Goal: Task Accomplishment & Management: Manage account settings

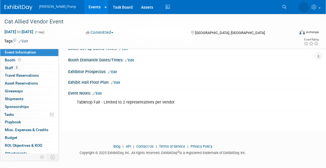
click at [84, 8] on link "Events" at bounding box center [94, 7] width 20 height 14
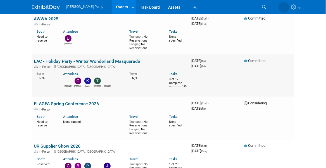
scroll to position [167, 0]
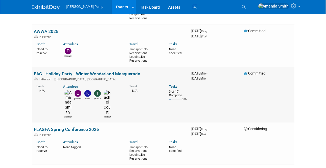
click at [50, 71] on link "EAC - Holiday Party - Winter Wonderland Masquerade" at bounding box center [87, 73] width 106 height 5
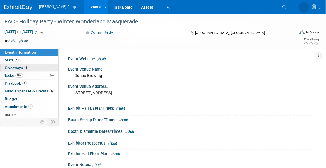
click at [41, 65] on link "6 Giveaways 6" at bounding box center [29, 68] width 58 height 8
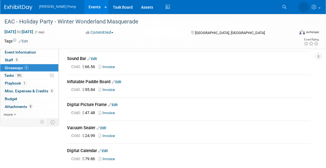
scroll to position [56, 0]
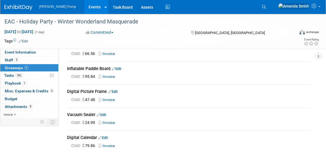
click at [249, 86] on td "Digital Picture Frame Edit Cost: $ 47.48 Invoice" at bounding box center [188, 96] width 243 height 23
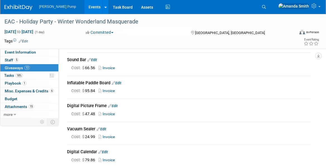
scroll to position [28, 0]
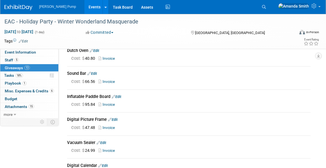
click at [84, 6] on link "Events" at bounding box center [94, 7] width 20 height 14
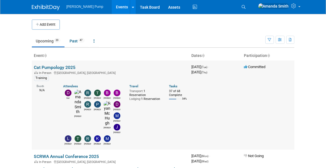
click at [52, 66] on link "Cat Pumpology 2025" at bounding box center [55, 67] width 42 height 5
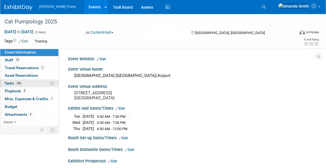
click at [8, 82] on span "Tasks 54%" at bounding box center [13, 83] width 19 height 4
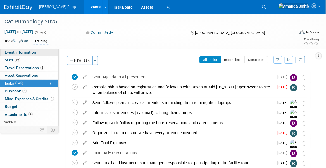
click at [16, 52] on span "Event Information" at bounding box center [20, 52] width 31 height 4
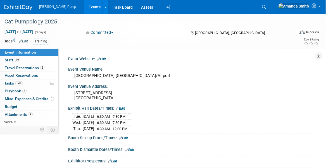
click at [86, 4] on link "Events" at bounding box center [94, 7] width 20 height 14
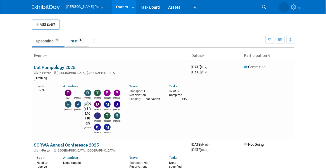
click at [73, 40] on link "Past 47" at bounding box center [77, 41] width 23 height 11
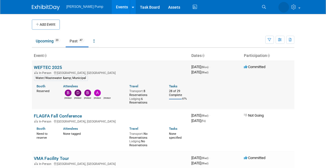
click at [56, 67] on link "WEFTEC 2025" at bounding box center [48, 67] width 28 height 5
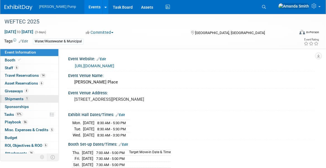
click at [11, 100] on span "Shipments 1" at bounding box center [17, 99] width 24 height 4
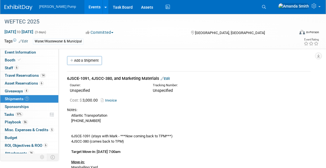
click at [170, 78] on link "Edit" at bounding box center [164, 78] width 9 height 4
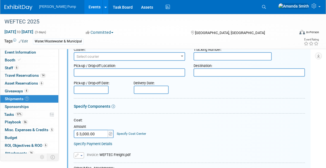
scroll to position [92, 0]
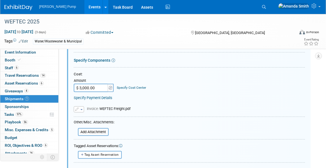
click at [113, 107] on span "Invoice: WEFTEC Freight.pdf" at bounding box center [109, 109] width 44 height 4
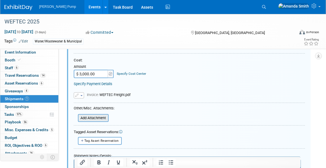
scroll to position [119, 0]
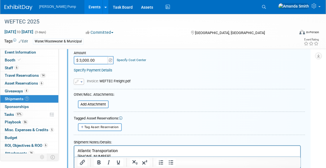
click at [116, 79] on td "Invoice: WEFTEC Freight.pdf" at bounding box center [107, 82] width 46 height 6
click at [127, 80] on span "Invoice: WEFTEC Freight.pdf" at bounding box center [109, 81] width 44 height 4
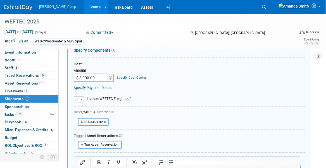
scroll to position [64, 0]
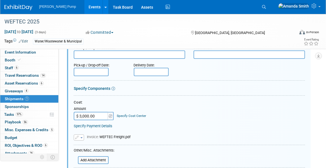
click at [104, 124] on link "Specify Payment Details" at bounding box center [93, 126] width 39 height 4
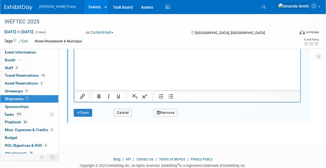
scroll to position [594, 0]
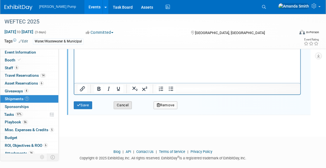
click at [119, 102] on button "Cancel" at bounding box center [123, 105] width 18 height 8
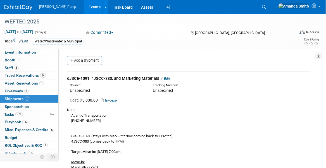
scroll to position [0, 0]
click at [109, 99] on link "Invoice" at bounding box center [110, 100] width 18 height 4
click at [170, 78] on link "Edit" at bounding box center [164, 78] width 9 height 4
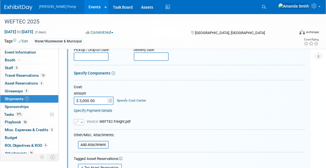
scroll to position [92, 0]
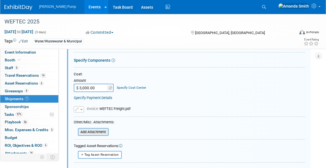
click at [88, 132] on input "file" at bounding box center [75, 132] width 66 height 7
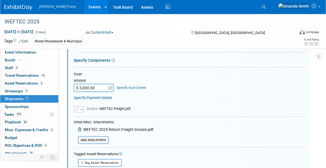
click at [80, 86] on input "$ 3,000.00" at bounding box center [91, 88] width 35 height 8
type input "$ 6,700.00"
click at [132, 95] on div "Specify Payment Details" at bounding box center [189, 98] width 231 height 6
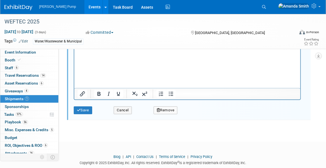
scroll to position [566, 0]
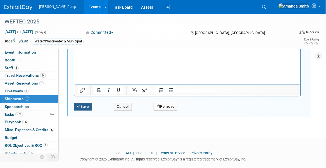
click at [87, 105] on button "Save" at bounding box center [83, 107] width 18 height 8
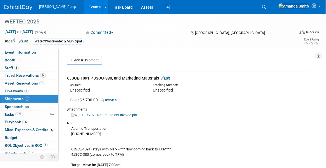
scroll to position [0, 0]
click at [9, 53] on span "Event Information" at bounding box center [20, 52] width 31 height 4
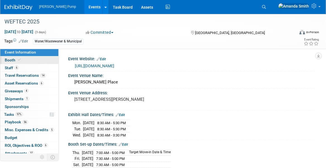
click at [14, 60] on span "Booth" at bounding box center [13, 60] width 17 height 4
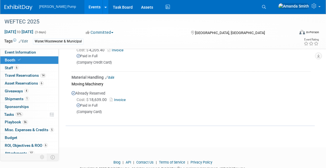
scroll to position [921, 0]
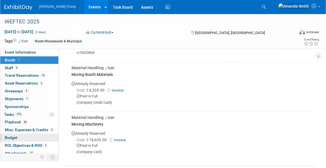
click at [8, 136] on span "Budget" at bounding box center [11, 137] width 13 height 4
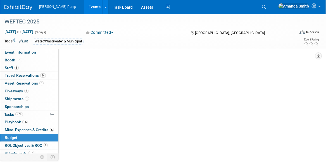
scroll to position [0, 0]
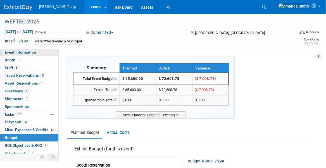
click at [15, 51] on span "Event Information" at bounding box center [20, 52] width 31 height 4
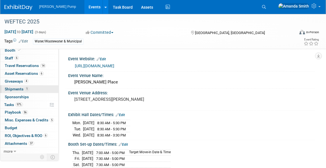
click at [14, 90] on span "Shipments 1" at bounding box center [17, 89] width 24 height 4
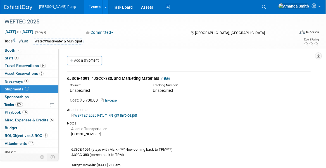
click at [170, 77] on link "Edit" at bounding box center [164, 78] width 9 height 4
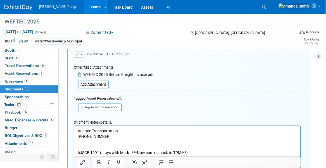
scroll to position [148, 0]
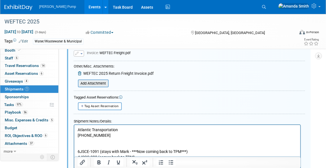
click at [92, 81] on input "file" at bounding box center [75, 83] width 66 height 7
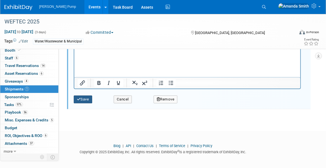
click at [92, 97] on button "Save" at bounding box center [83, 99] width 18 height 8
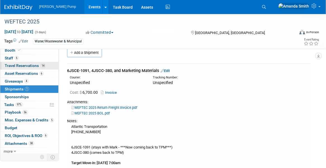
scroll to position [0, 0]
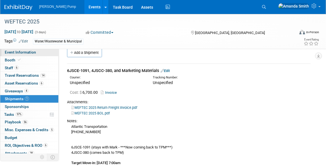
click at [13, 52] on span "Event Information" at bounding box center [20, 52] width 31 height 4
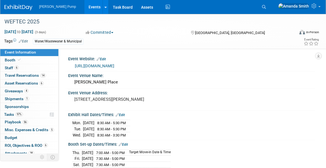
click at [84, 7] on link "Events" at bounding box center [94, 7] width 20 height 14
